Goal: Information Seeking & Learning: Find specific fact

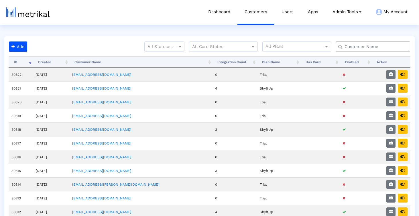
click at [351, 46] on input "text" at bounding box center [373, 47] width 67 height 6
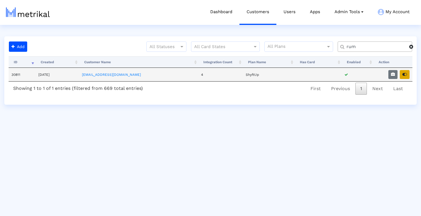
type input "rum"
click at [407, 72] on button "button" at bounding box center [405, 74] width 10 height 9
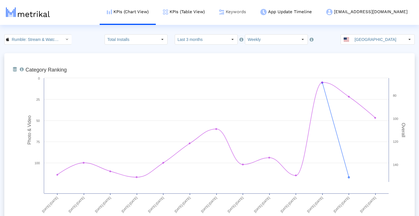
click at [247, 9] on link "Keywords" at bounding box center [232, 12] width 41 height 24
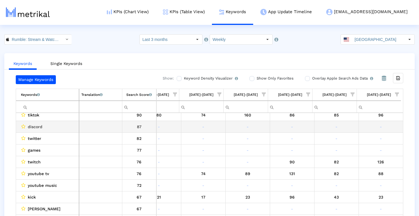
scroll to position [38, 0]
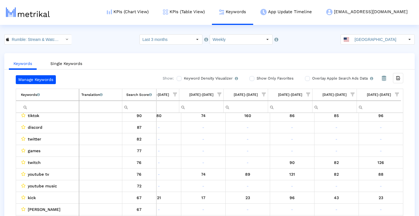
click at [64, 110] on input "Filter cell" at bounding box center [50, 106] width 58 height 9
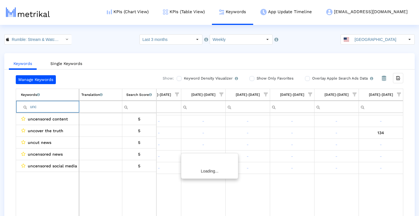
scroll to position [0, 330]
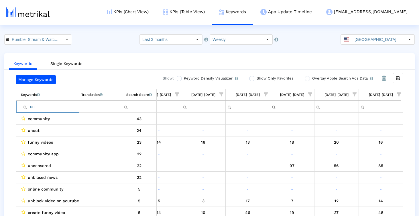
type input "u"
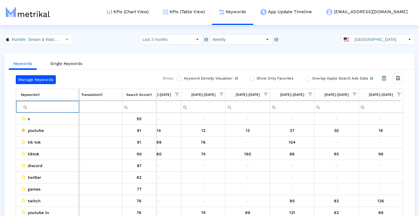
click at [138, 94] on div "Search Score An estimate of relative search volume of each keyword. It is on a …" at bounding box center [138, 94] width 25 height 7
click at [145, 94] on div "Search Score An estimate of relative search volume of each keyword. It is on a …" at bounding box center [139, 94] width 20 height 7
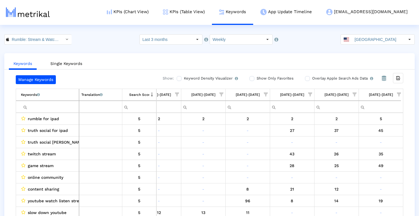
click at [127, 108] on div "Contains Does not contain Starts with Ends with Equals Does not equal Reset" at bounding box center [126, 107] width 9 height 11
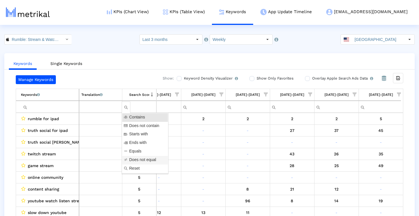
click at [132, 162] on span "Does not equal" at bounding box center [143, 160] width 41 height 7
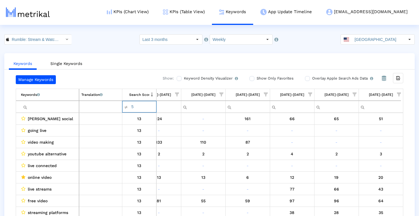
type input "5"
click at [136, 92] on div "Search Score An estimate of relative search volume of each keyword. It is on a …" at bounding box center [139, 94] width 20 height 7
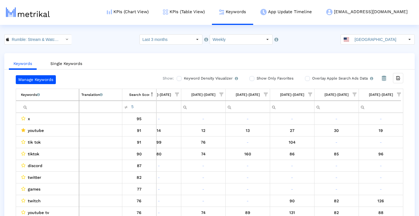
click at [133, 73] on div "Keywords Single Keywords Manage Keywords Show: Keyword Density Visualizer Turn …" at bounding box center [209, 140] width 410 height 174
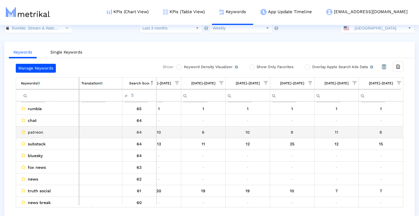
scroll to position [153, 330]
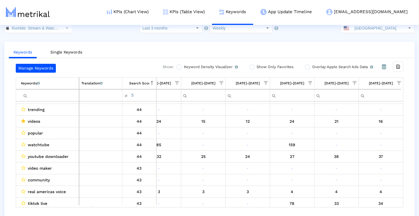
click at [70, 93] on input "Filter cell" at bounding box center [50, 95] width 58 height 9
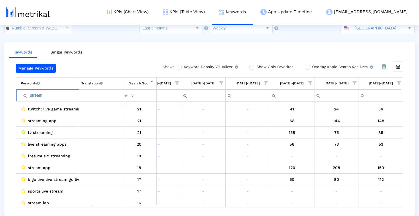
type input "stream"
